Goal: Task Accomplishment & Management: Complete application form

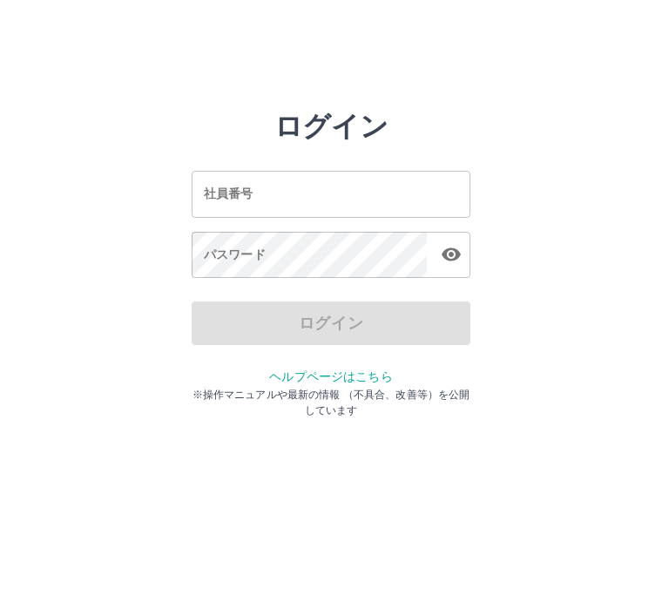
click at [249, 180] on input "社員番号" at bounding box center [331, 194] width 279 height 46
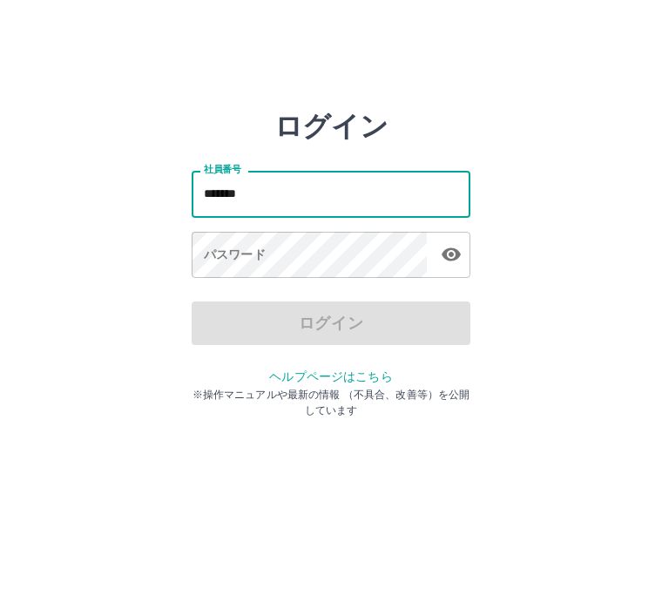
click at [218, 246] on div "パスワード パスワード" at bounding box center [331, 256] width 279 height 49
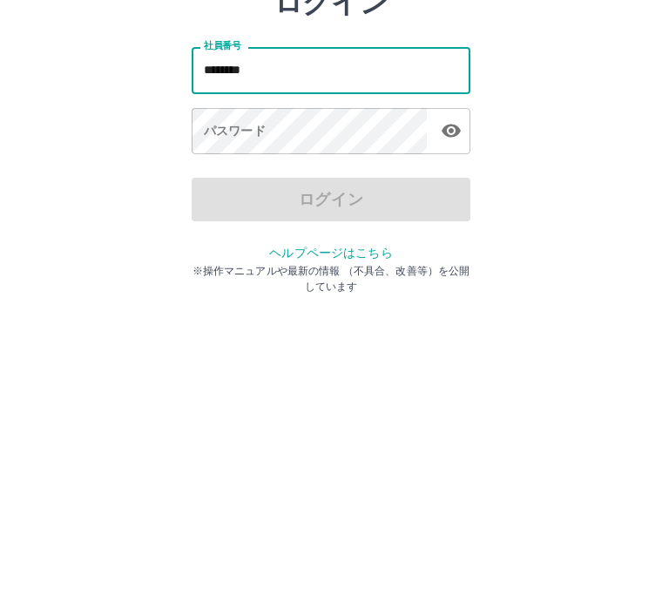
type input "*******"
click at [241, 232] on div "パスワード パスワード" at bounding box center [331, 256] width 279 height 49
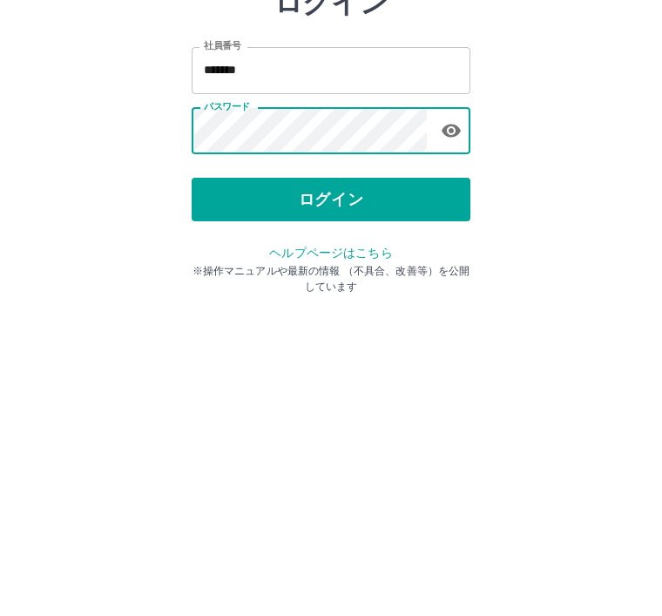
click at [453, 248] on icon "button" at bounding box center [451, 254] width 19 height 13
click at [238, 302] on button "ログイン" at bounding box center [331, 324] width 279 height 44
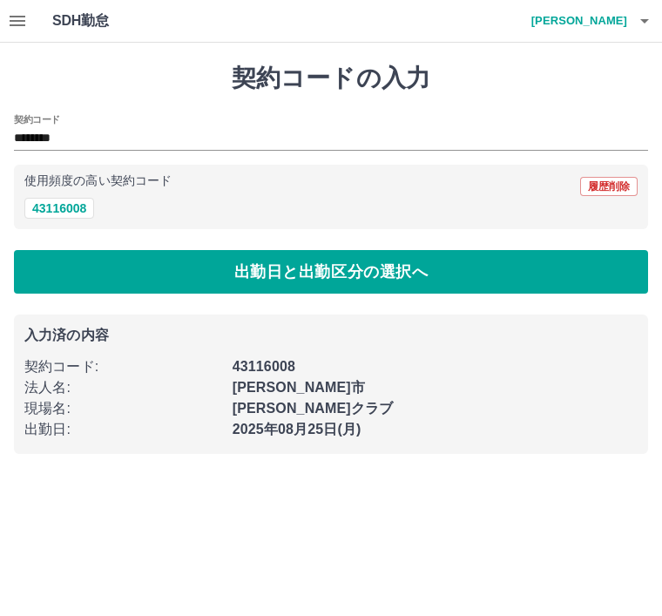
click at [42, 199] on button "43116008" at bounding box center [59, 208] width 70 height 21
click at [48, 273] on button "出勤日と出勤区分の選択へ" at bounding box center [331, 272] width 634 height 44
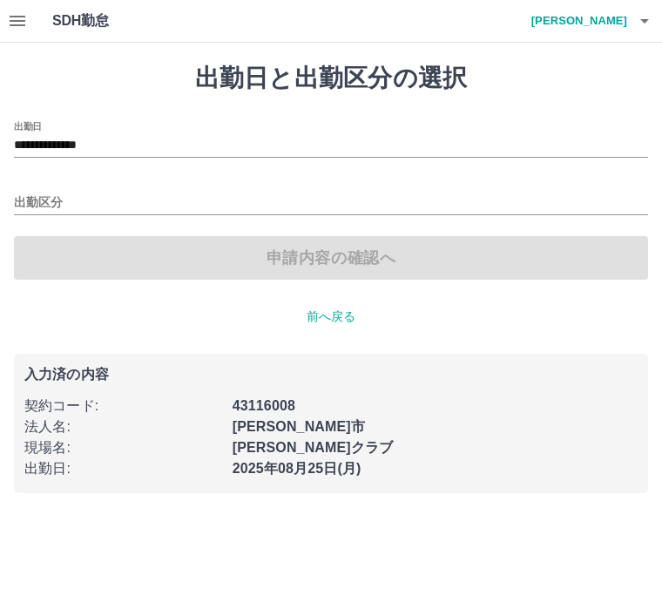
click at [21, 193] on input "出勤区分" at bounding box center [331, 204] width 634 height 22
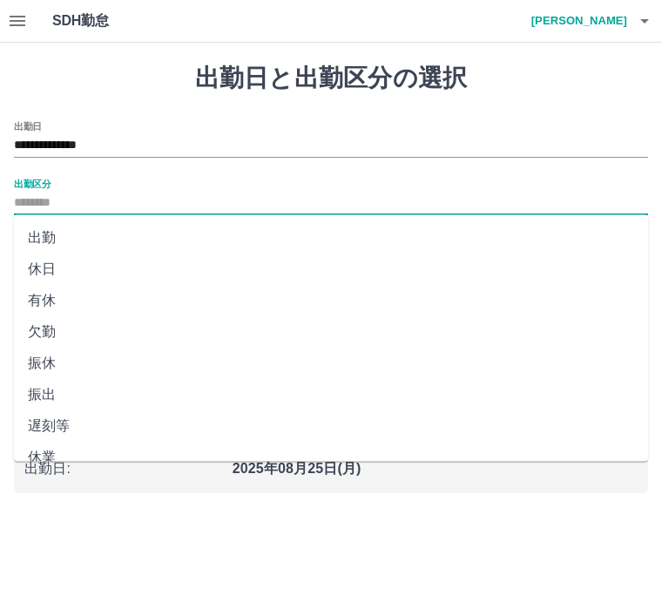
click at [44, 233] on li "出勤" at bounding box center [331, 237] width 634 height 31
type input "**"
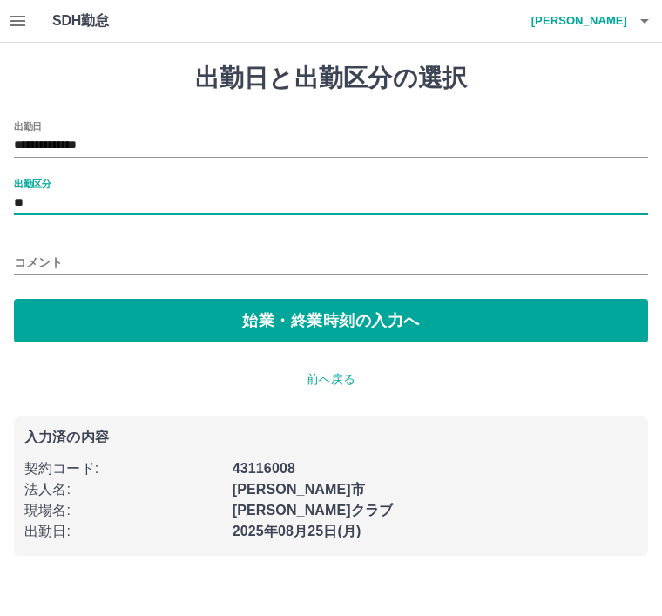
click at [56, 324] on button "始業・終業時刻の入力へ" at bounding box center [331, 321] width 634 height 44
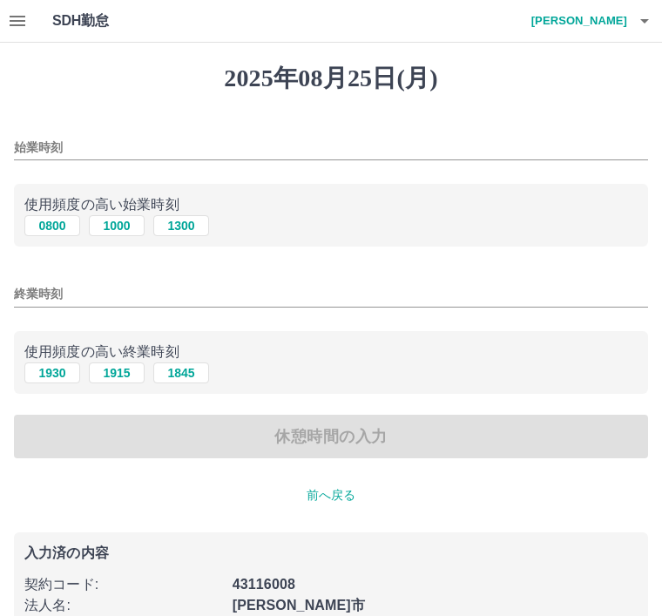
click at [51, 222] on button "0800" at bounding box center [52, 225] width 56 height 21
type input "****"
click at [51, 289] on input "終業時刻" at bounding box center [331, 293] width 634 height 25
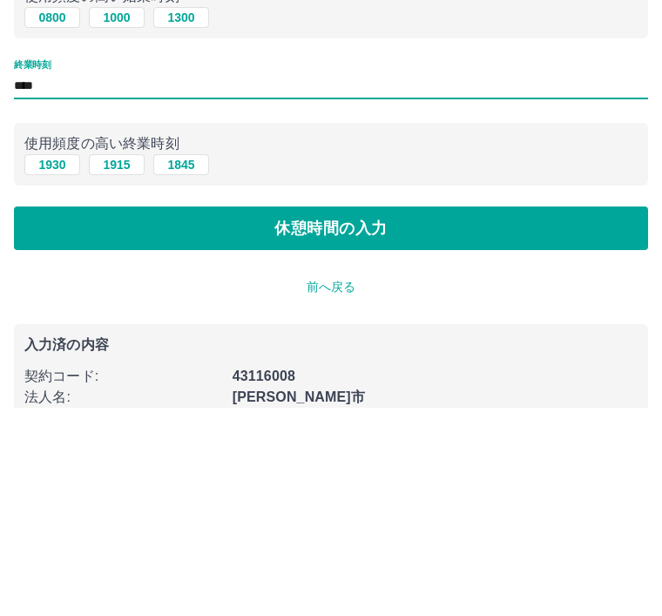
type input "****"
click at [285, 415] on button "休憩時間の入力" at bounding box center [331, 437] width 634 height 44
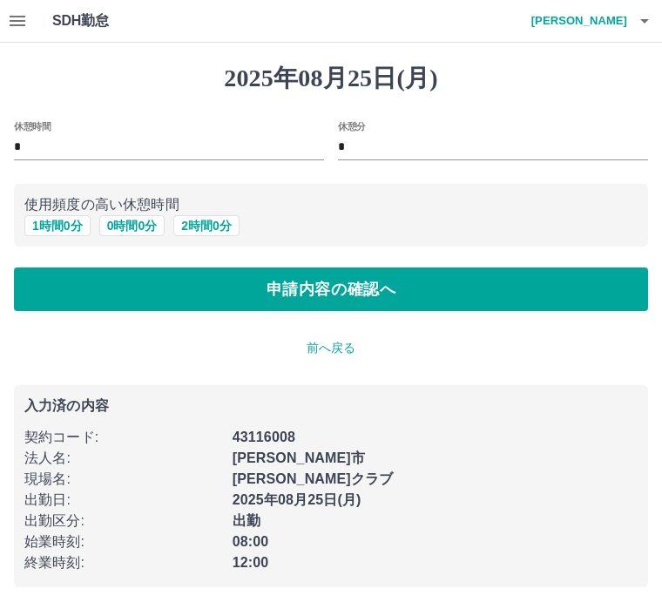
click at [141, 231] on button "0 時間 0 分" at bounding box center [132, 225] width 66 height 21
click at [159, 287] on button "申請内容の確認へ" at bounding box center [331, 290] width 634 height 44
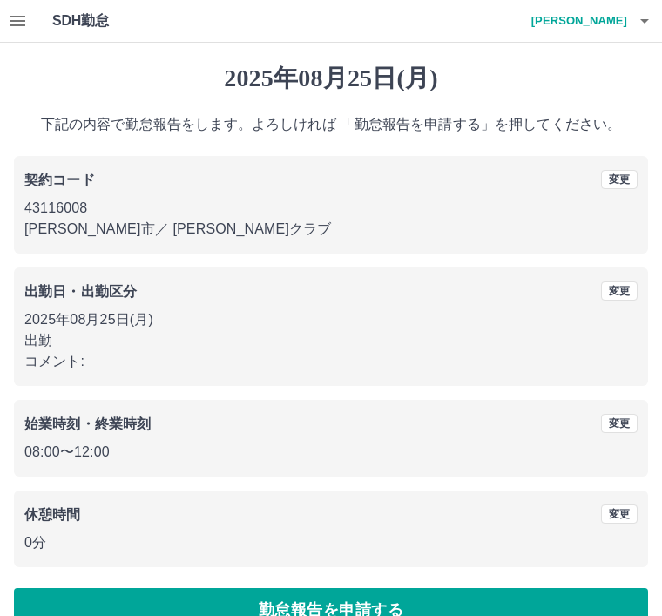
scroll to position [36, 0]
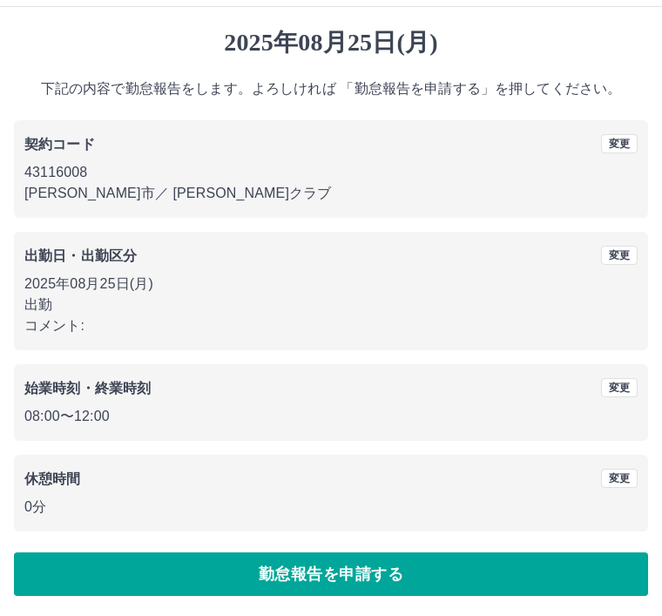
click at [79, 559] on button "勤怠報告を申請する" at bounding box center [331, 574] width 634 height 44
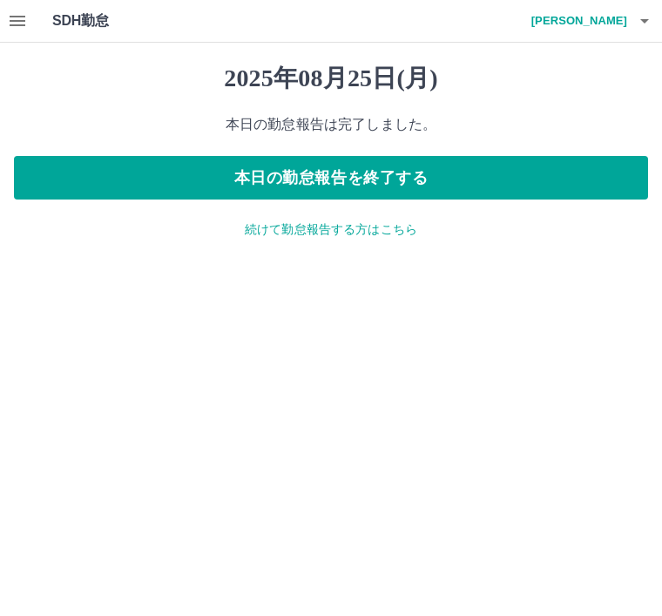
click at [85, 184] on button "本日の勤怠報告を終了する" at bounding box center [331, 178] width 634 height 44
